Goal: Find specific page/section: Find specific page/section

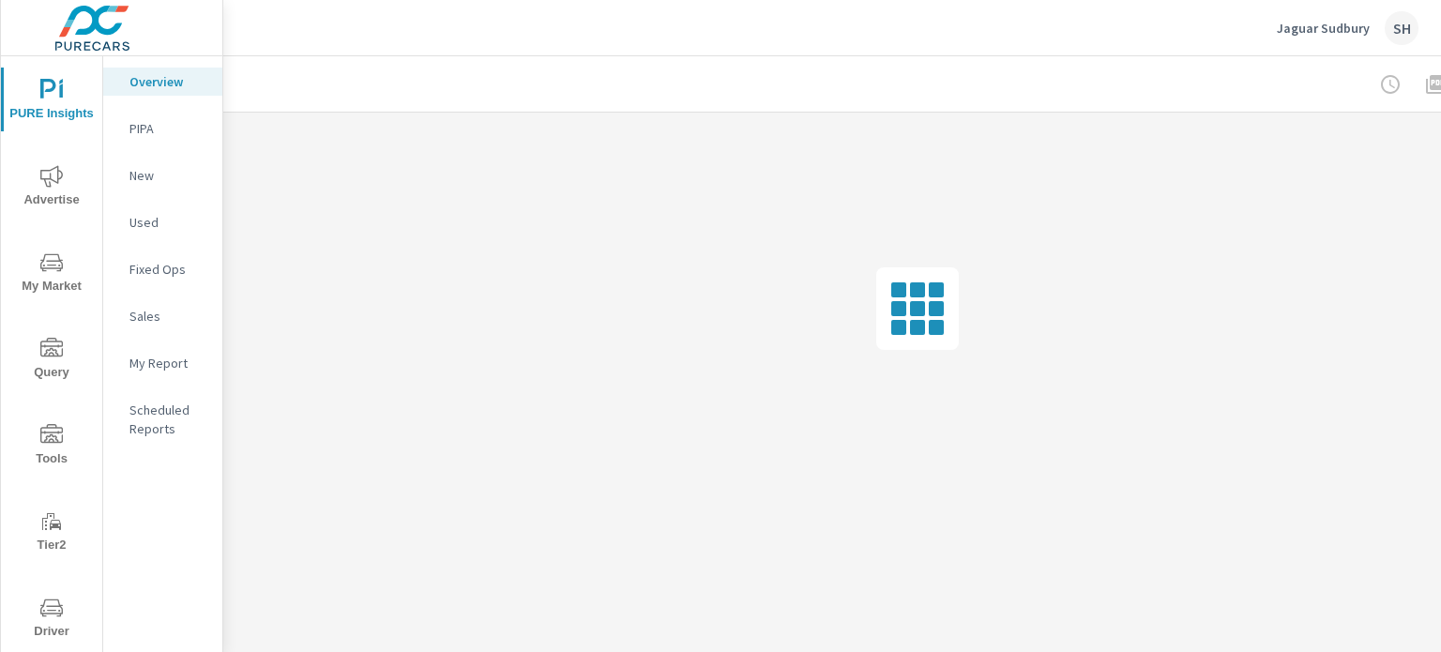
click at [59, 456] on span "Tools" at bounding box center [52, 447] width 90 height 46
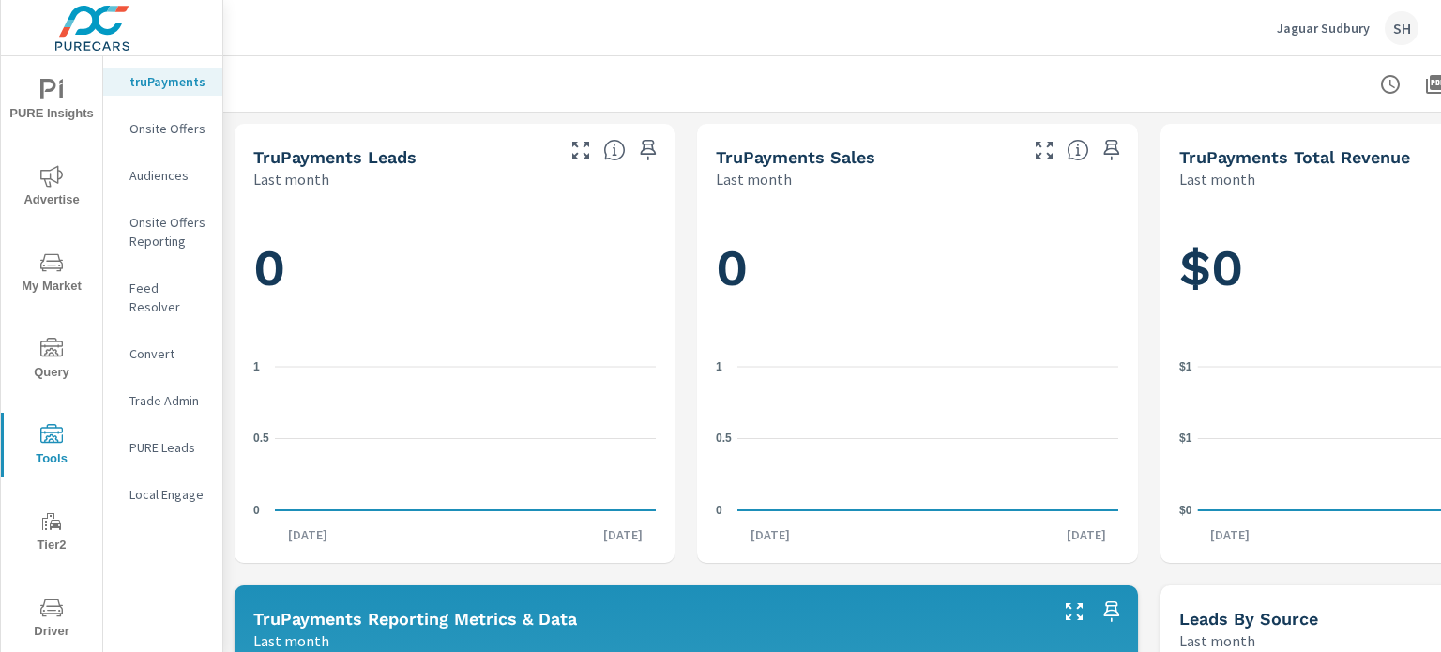
click at [189, 295] on p "Feed Resolver" at bounding box center [168, 298] width 78 height 38
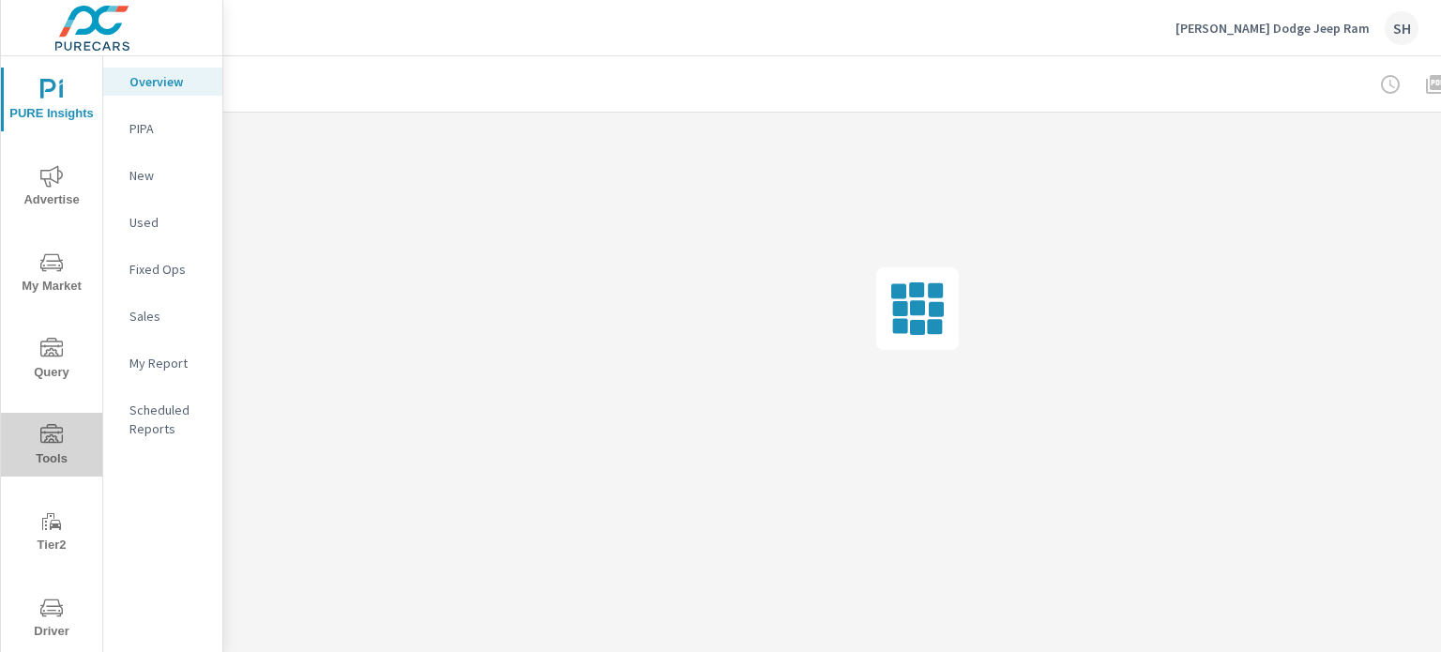
click at [53, 449] on span "Tools" at bounding box center [52, 447] width 90 height 46
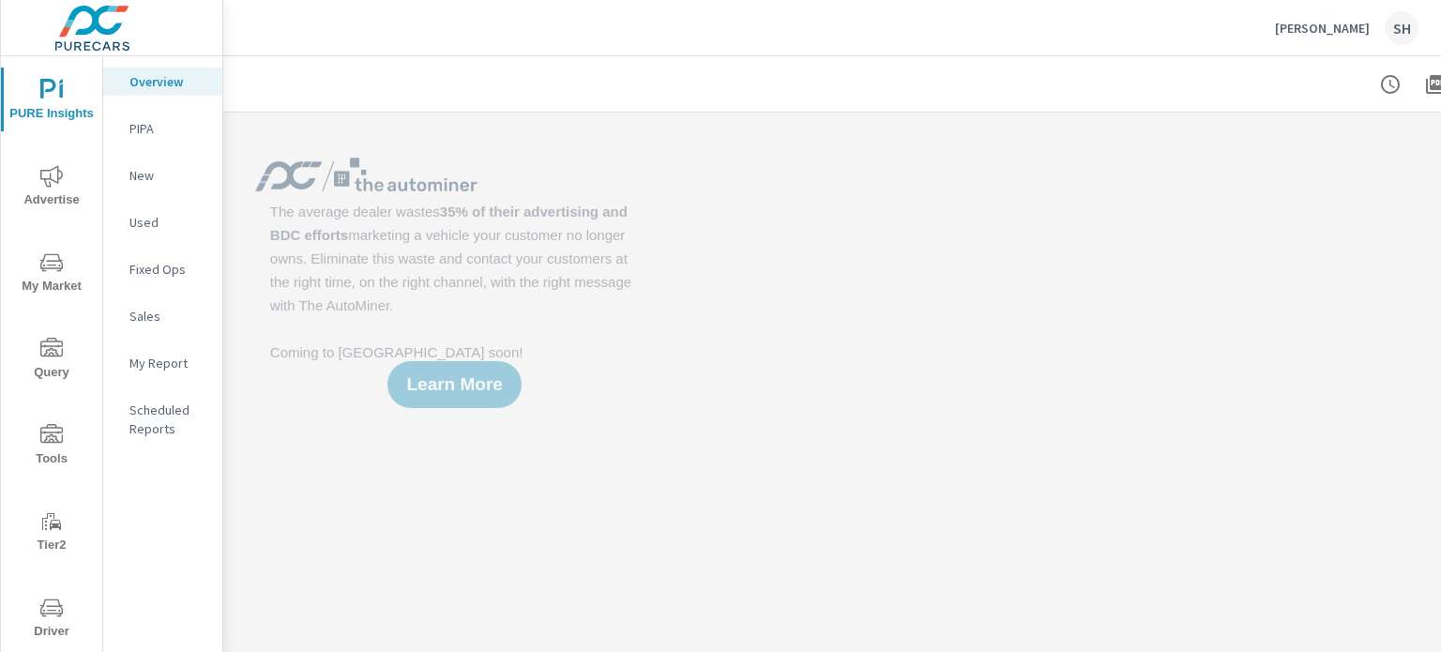
click at [67, 444] on span "Tools" at bounding box center [52, 447] width 90 height 46
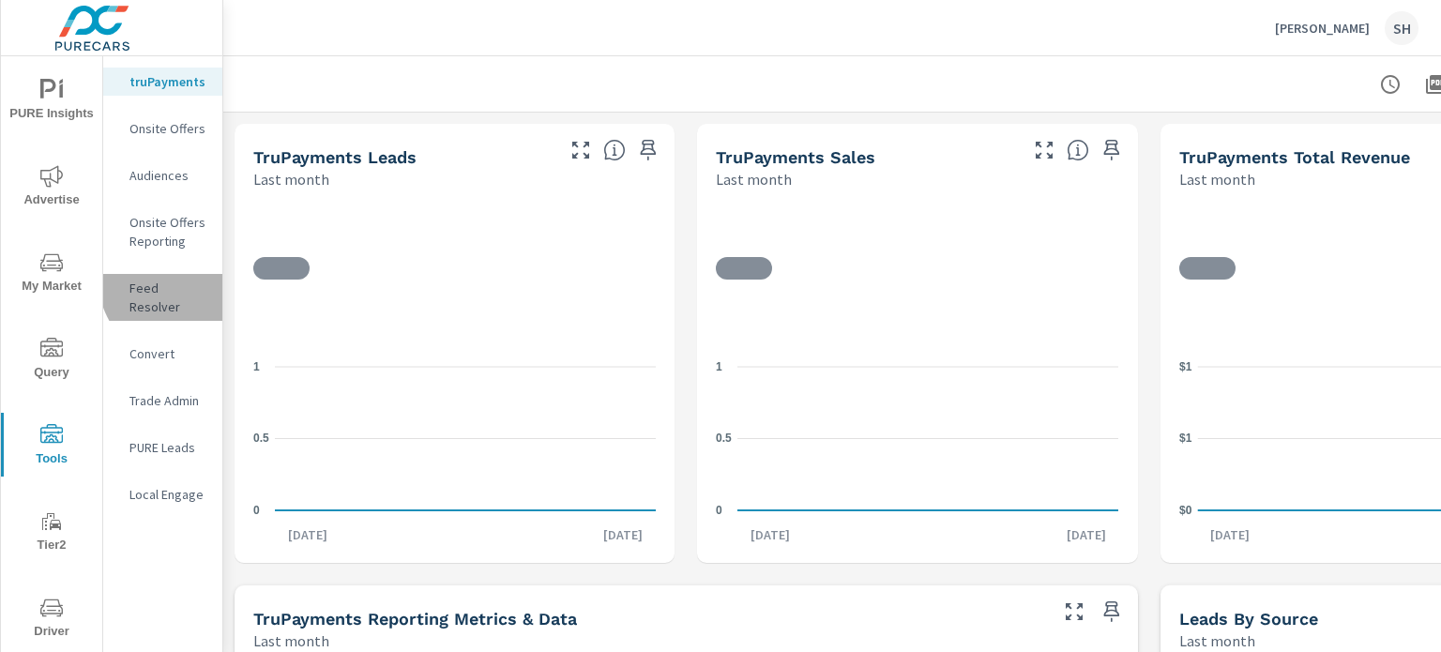
click at [182, 280] on p "Feed Resolver" at bounding box center [168, 298] width 78 height 38
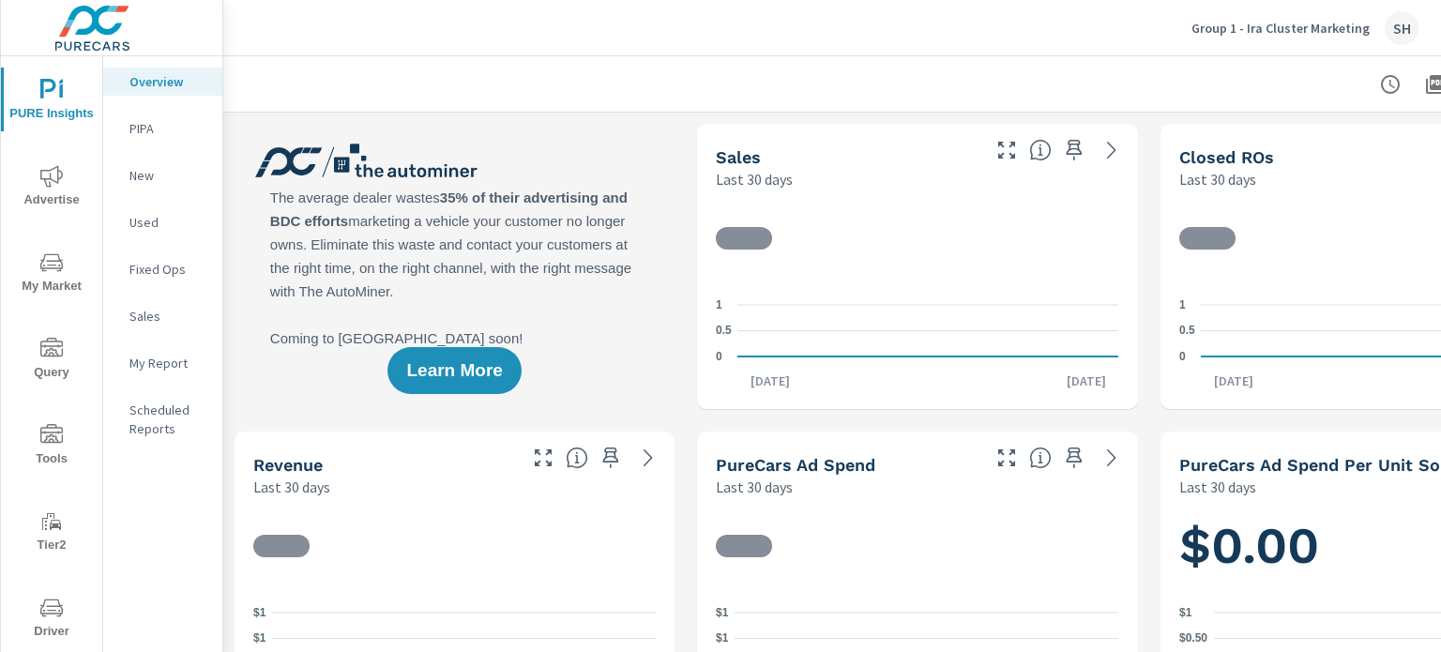
click at [47, 599] on icon "nav menu" at bounding box center [51, 608] width 23 height 23
click at [59, 615] on span "Driver" at bounding box center [52, 620] width 90 height 46
